Goal: Find specific page/section: Find specific page/section

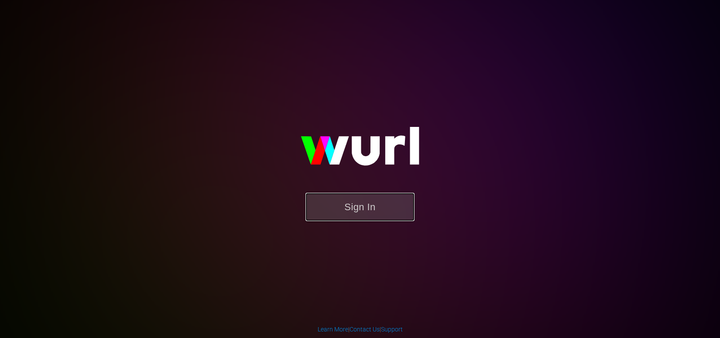
click at [354, 208] on button "Sign In" at bounding box center [360, 207] width 109 height 28
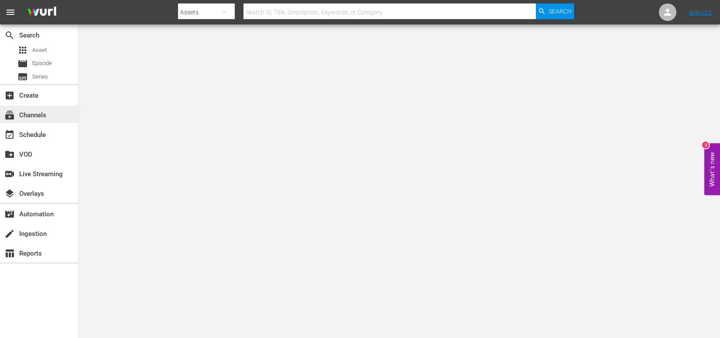
click at [37, 117] on div "subscriptions Channels" at bounding box center [24, 114] width 49 height 8
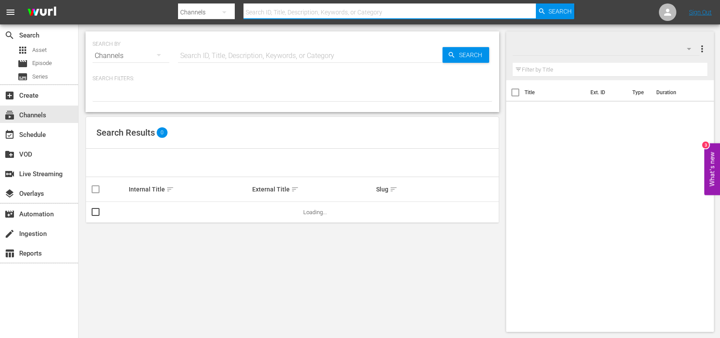
click at [303, 14] on input "text" at bounding box center [390, 12] width 293 height 21
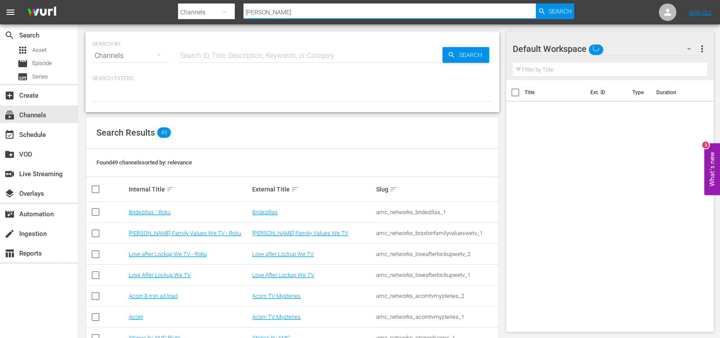
type input "stories"
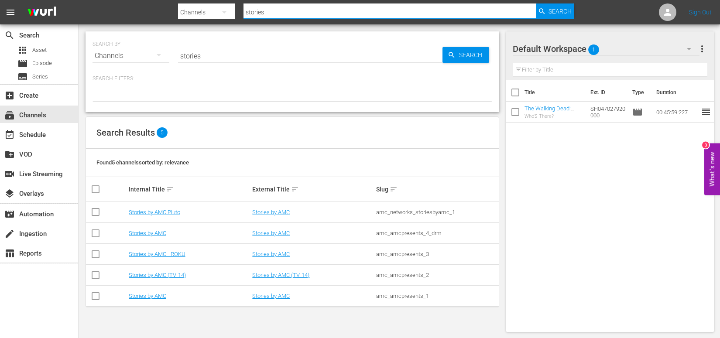
drag, startPoint x: 291, startPoint y: 6, endPoint x: 290, endPoint y: 12, distance: 6.2
click at [290, 12] on input "stories" at bounding box center [390, 12] width 293 height 21
type input "all reality"
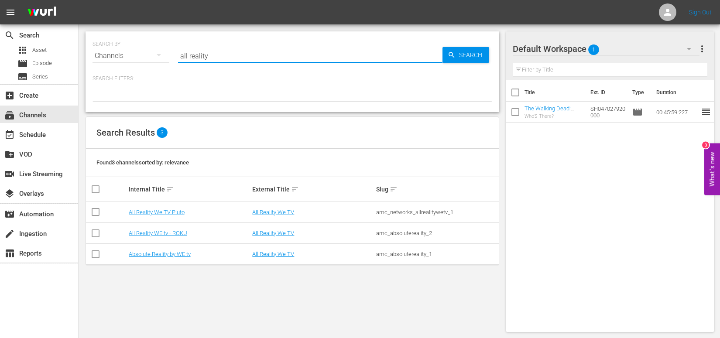
drag, startPoint x: 222, startPoint y: 57, endPoint x: 158, endPoint y: 50, distance: 64.6
click at [159, 51] on div "SEARCH BY Search By Channels Search ID, Title, Description, Keywords, or Catego…" at bounding box center [293, 50] width 400 height 31
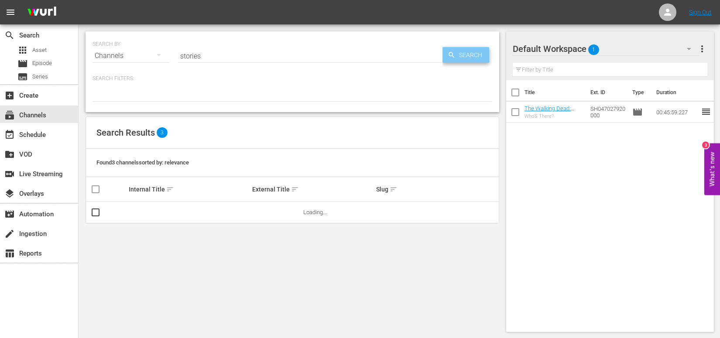
click at [482, 55] on span "Search" at bounding box center [473, 55] width 34 height 16
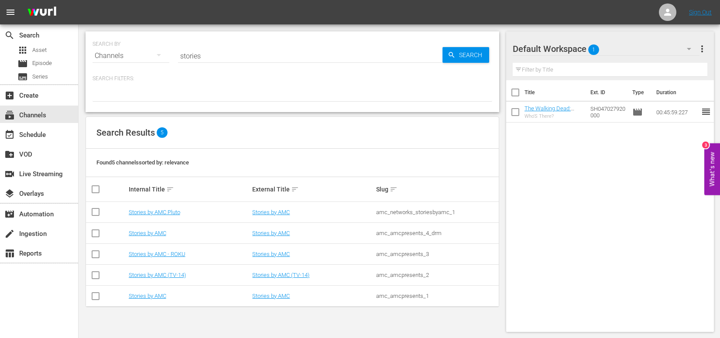
drag, startPoint x: 207, startPoint y: 55, endPoint x: 154, endPoint y: 49, distance: 53.6
click at [154, 50] on div "SEARCH BY Search By Channels Search ID, Title, Description, Keywords, or Catego…" at bounding box center [293, 50] width 400 height 31
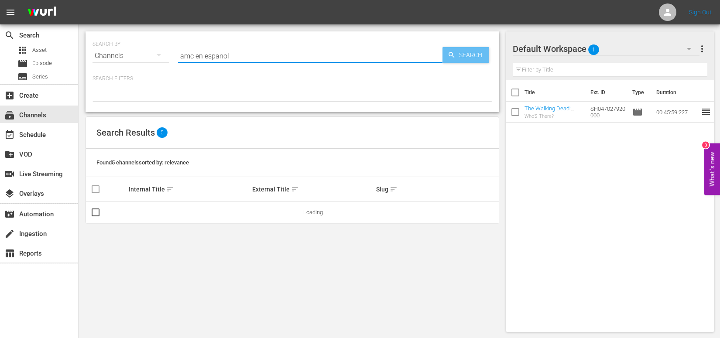
click at [458, 52] on span "Search" at bounding box center [473, 55] width 34 height 16
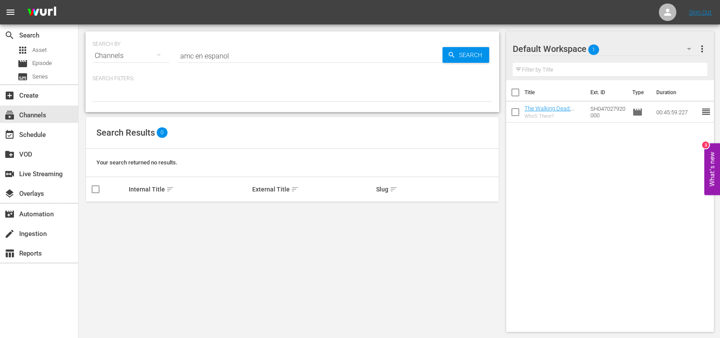
click at [237, 55] on input "amc en espanol" at bounding box center [310, 55] width 265 height 21
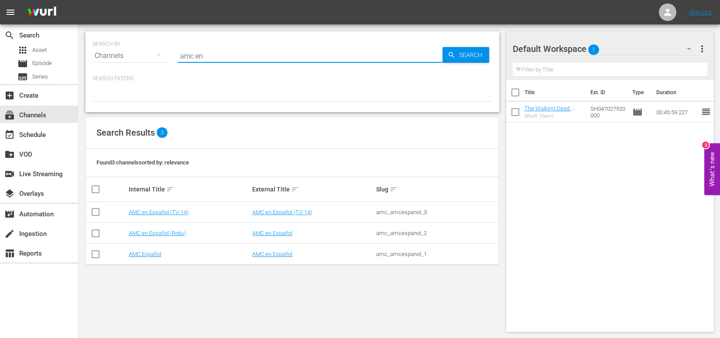
drag, startPoint x: 217, startPoint y: 55, endPoint x: 146, endPoint y: 41, distance: 72.4
click at [145, 41] on div "SEARCH BY Search By Channels Search ID, Title, Description, Keywords, or Catego…" at bounding box center [293, 50] width 400 height 31
type input "scares"
